Goal: Find contact information: Find contact information

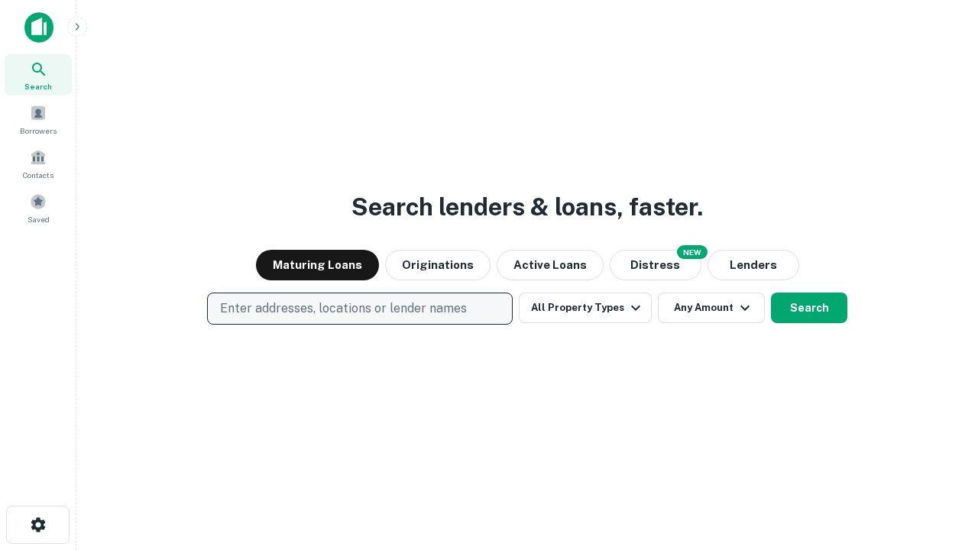
click at [359, 309] on p "Enter addresses, locations or lender names" at bounding box center [343, 309] width 247 height 18
type input "**********"
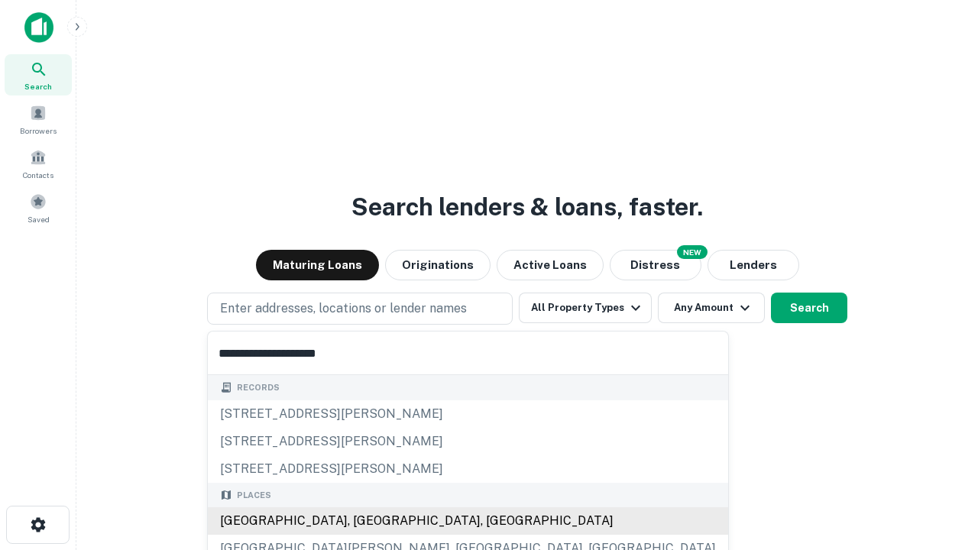
click at [365, 521] on div "Santa Monica, CA, USA" at bounding box center [468, 521] width 520 height 28
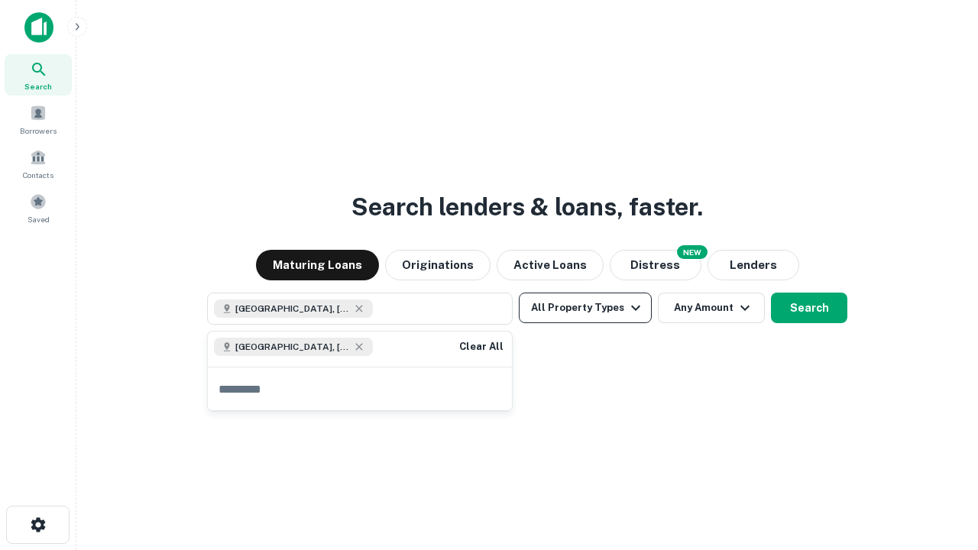
click at [585, 308] on button "All Property Types" at bounding box center [585, 308] width 133 height 31
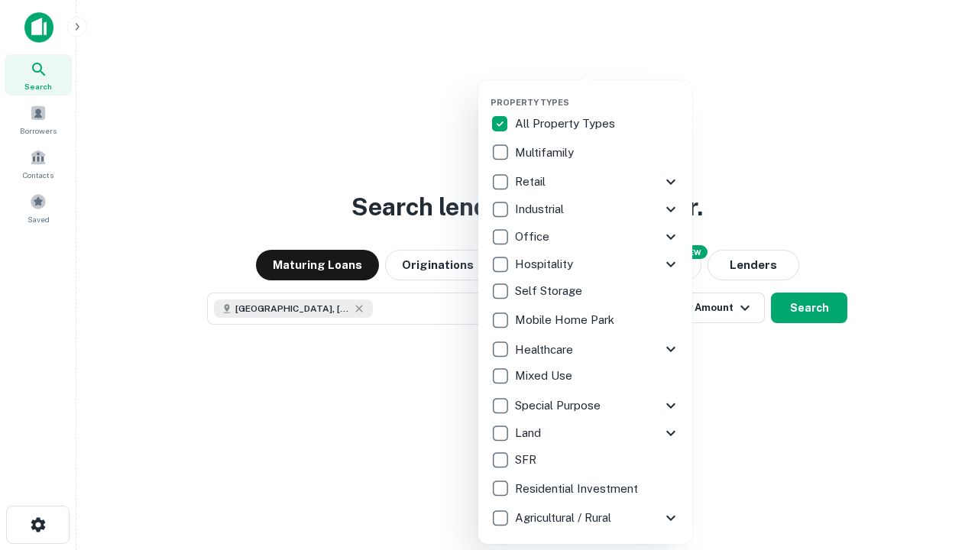
click at [597, 92] on button "button" at bounding box center [598, 92] width 214 height 1
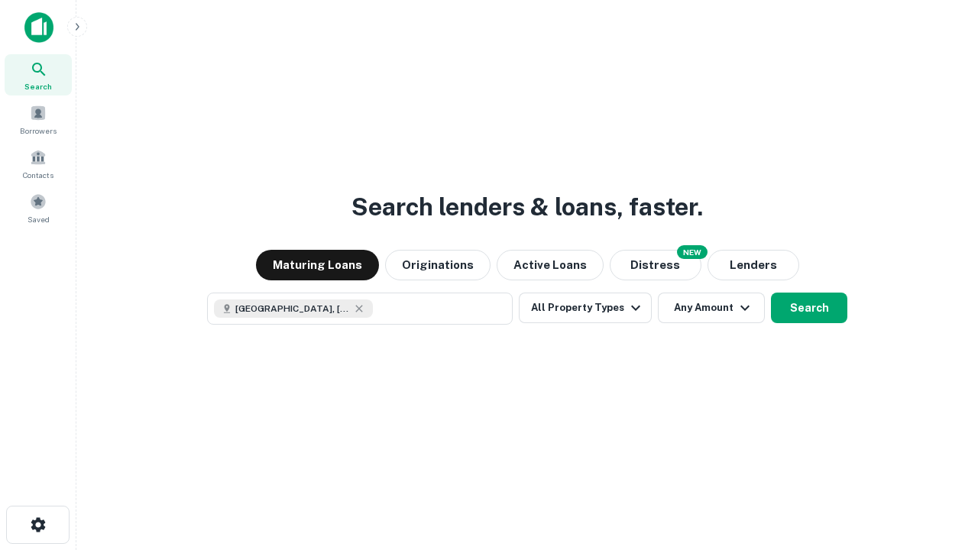
scroll to position [24, 0]
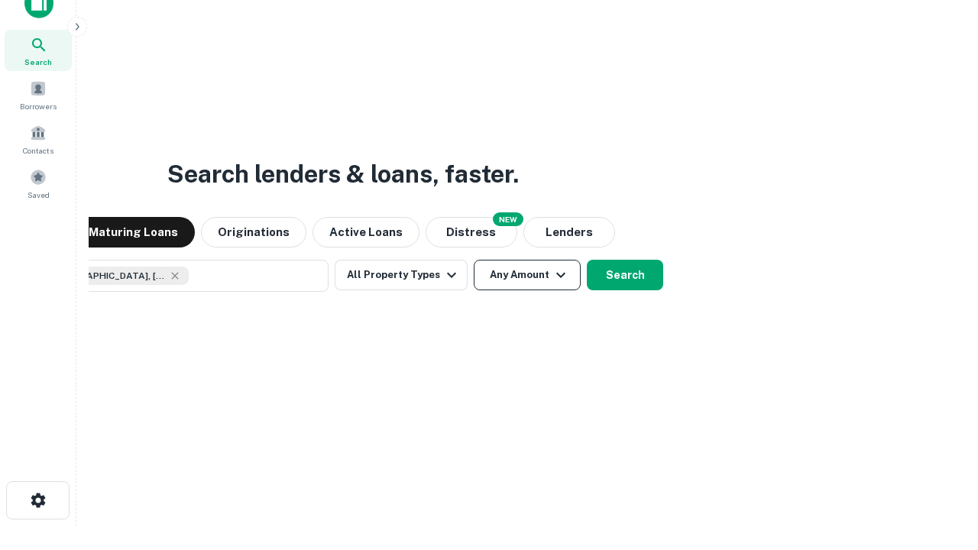
click at [474, 260] on button "Any Amount" at bounding box center [527, 275] width 107 height 31
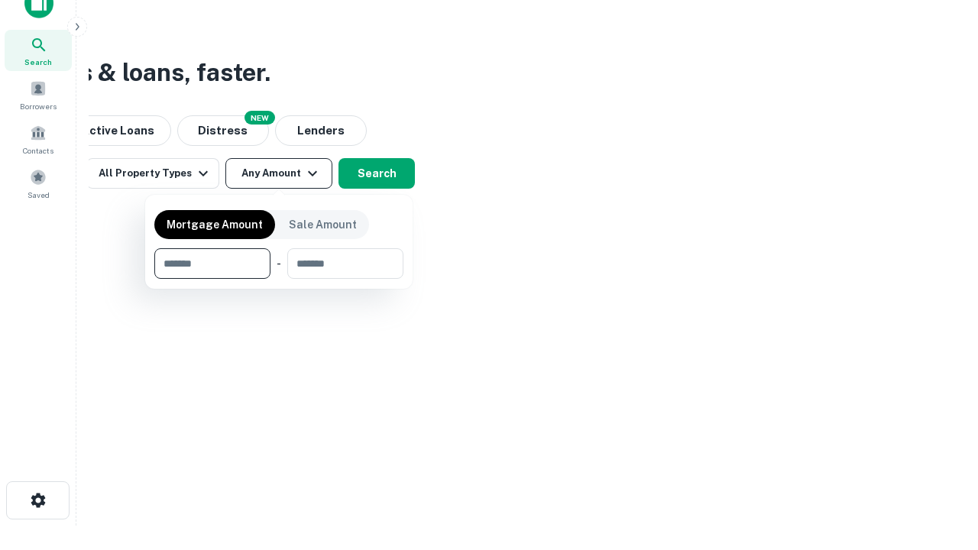
type input "*******"
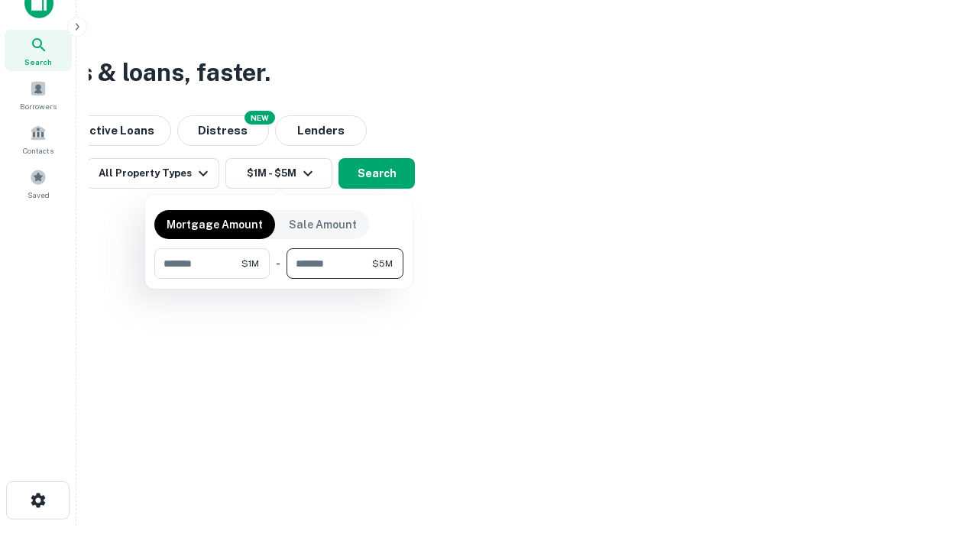
type input "*******"
click at [279, 279] on button "button" at bounding box center [278, 279] width 249 height 1
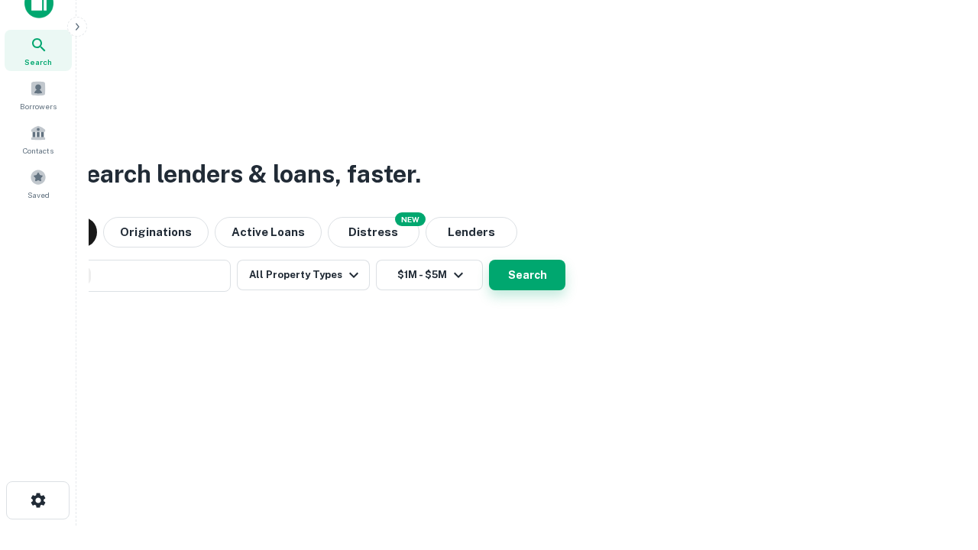
click at [489, 260] on button "Search" at bounding box center [527, 275] width 76 height 31
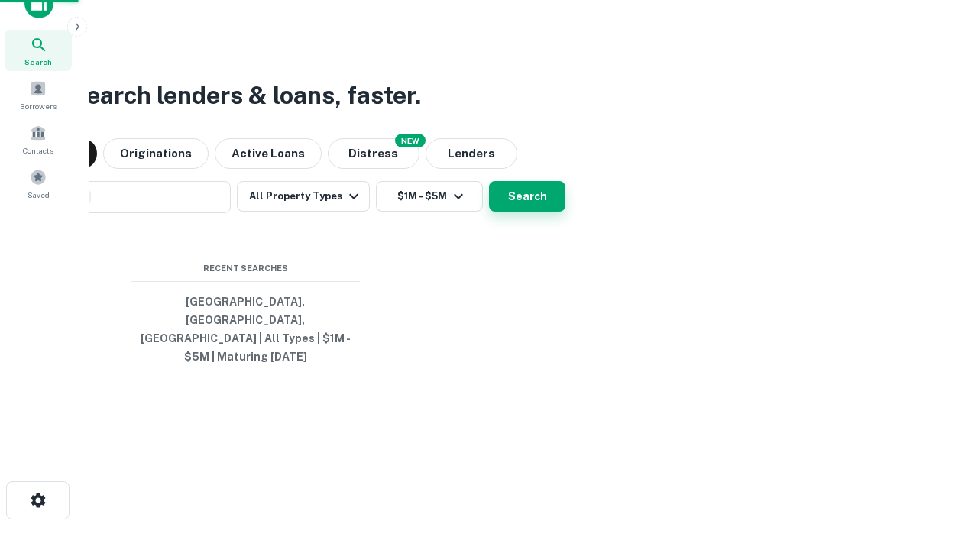
scroll to position [50, 432]
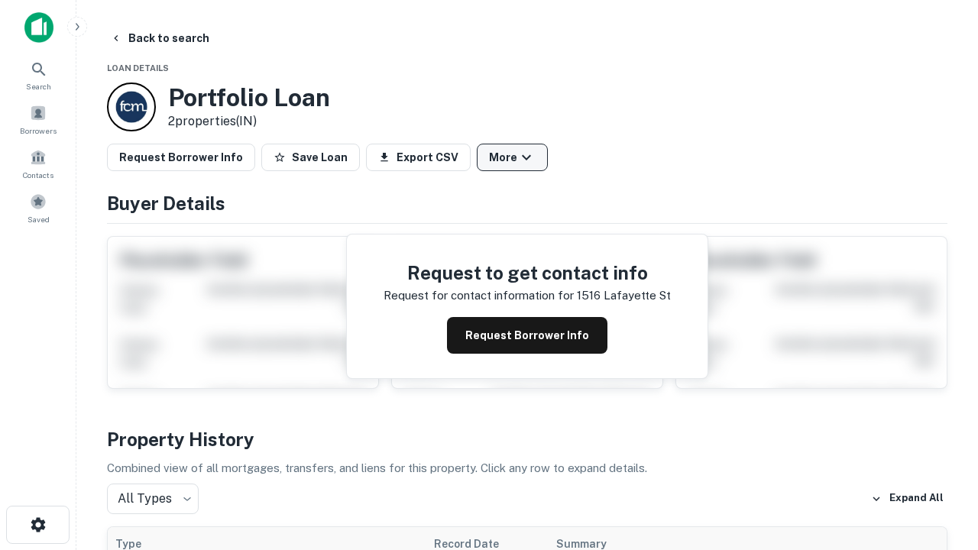
click at [512, 157] on button "More" at bounding box center [512, 158] width 71 height 28
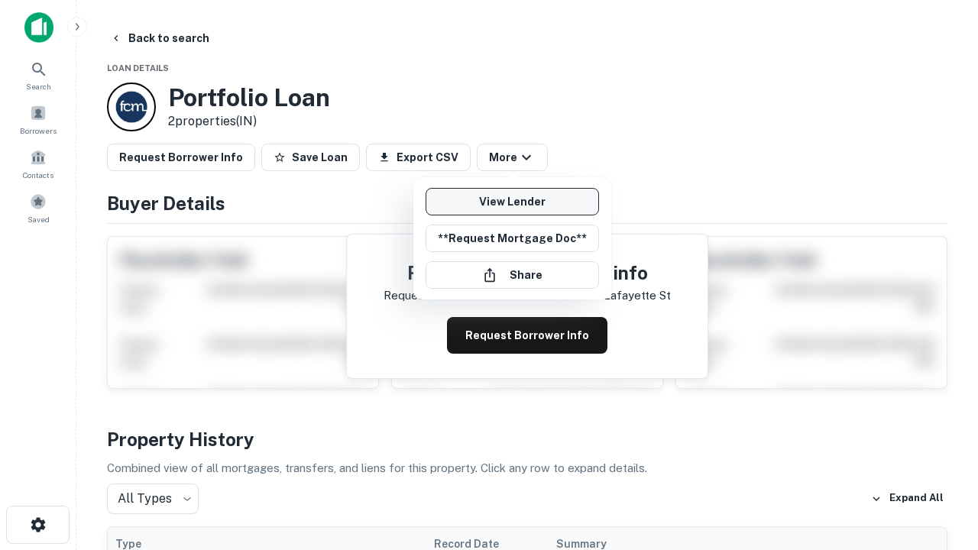
click at [512, 202] on link "View Lender" at bounding box center [512, 202] width 173 height 28
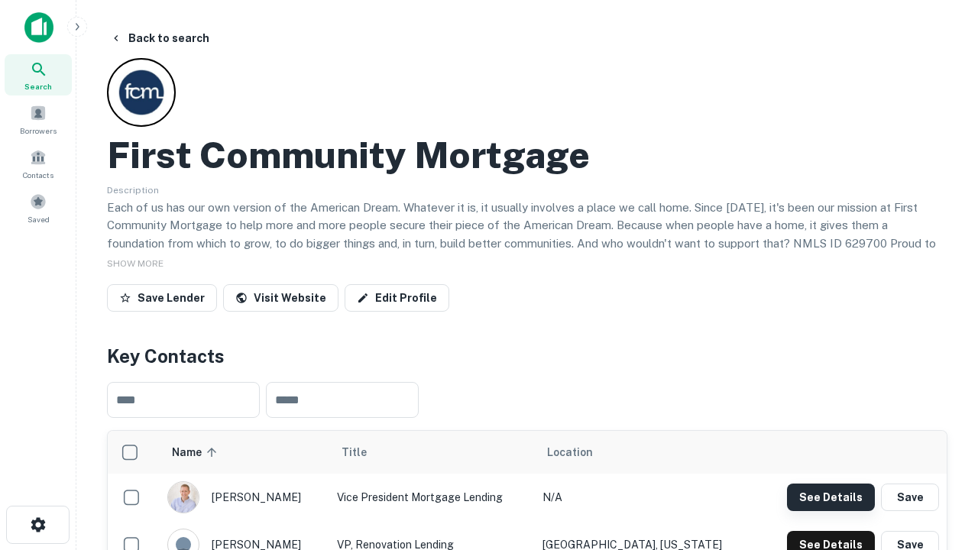
click at [831, 497] on button "See Details" at bounding box center [831, 498] width 88 height 28
click at [37, 525] on icon "button" at bounding box center [38, 525] width 18 height 18
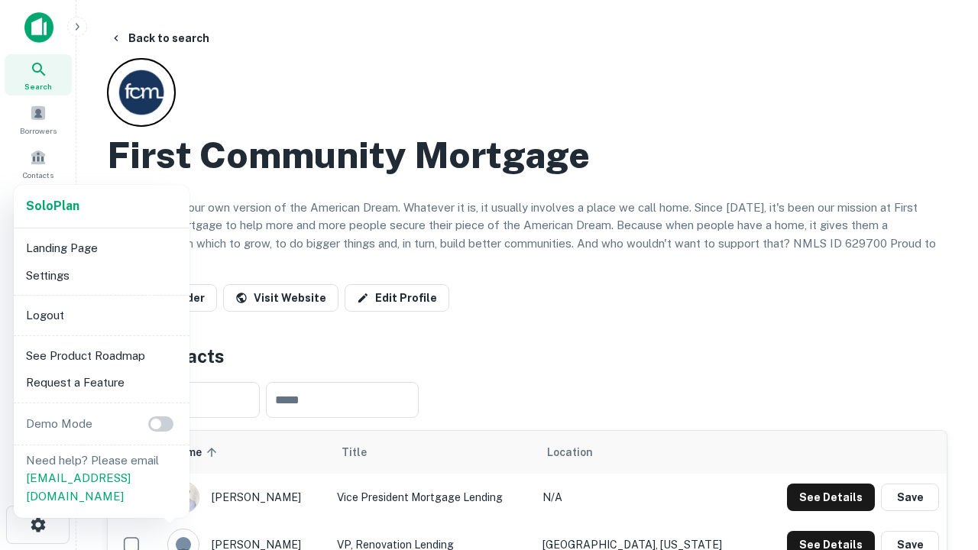
click at [101, 315] on li "Logout" at bounding box center [102, 316] width 164 height 28
